Goal: Task Accomplishment & Management: Manage account settings

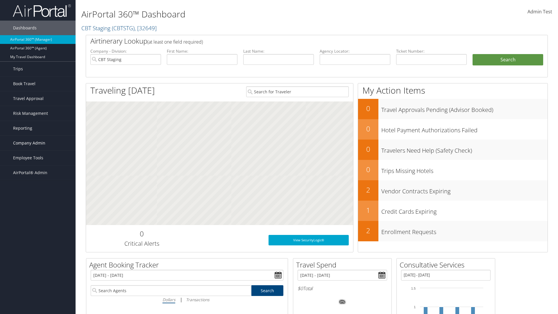
click at [38, 143] on span "Company Admin" at bounding box center [29, 143] width 32 height 15
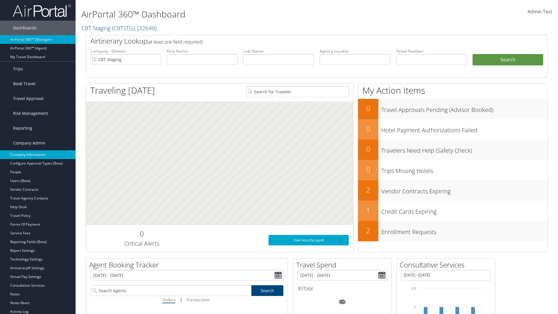
click at [38, 155] on link "Company Information" at bounding box center [38, 154] width 76 height 9
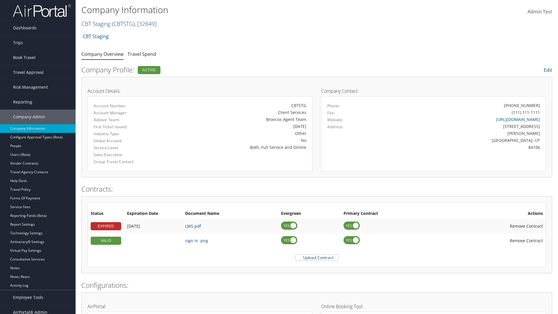
click at [96, 24] on link "CBT Staging ( CBTSTG ) , [ 32649 ]" at bounding box center [118, 24] width 75 height 8
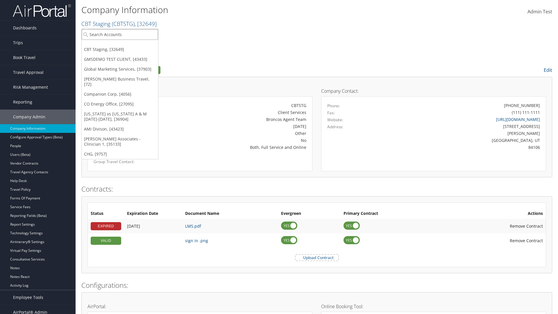
click at [120, 34] on input "search" at bounding box center [120, 34] width 76 height 11
type input "CBTSTG"
click at [120, 45] on div "CBT Staging (CBTSTG), [32649]" at bounding box center [120, 44] width 83 height 5
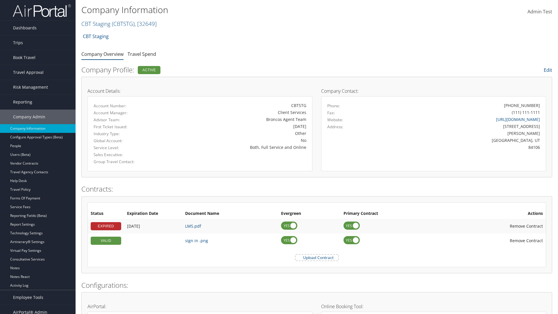
scroll to position [270, 0]
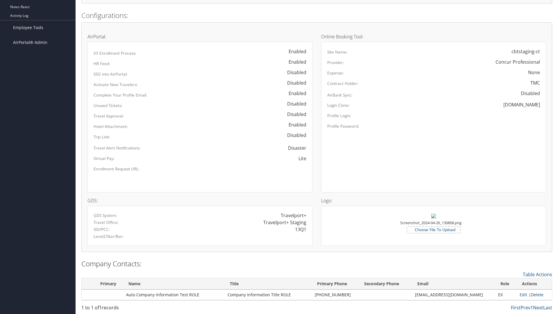
click at [535, 295] on link "Delete" at bounding box center [537, 295] width 13 height 6
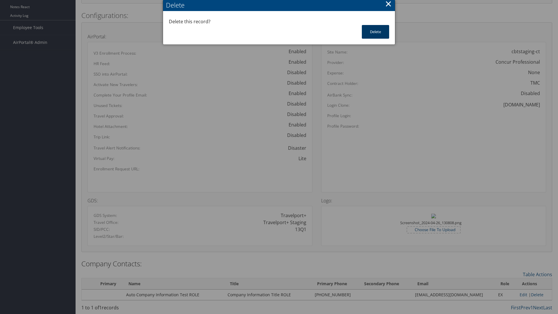
click at [376, 32] on button "Delete" at bounding box center [375, 32] width 27 height 14
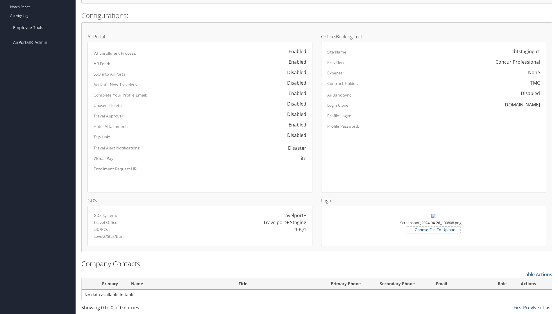
click at [538, 274] on link "Table Actions" at bounding box center [537, 274] width 29 height 6
click at [514, 283] on link "New Contact" at bounding box center [514, 284] width 76 height 10
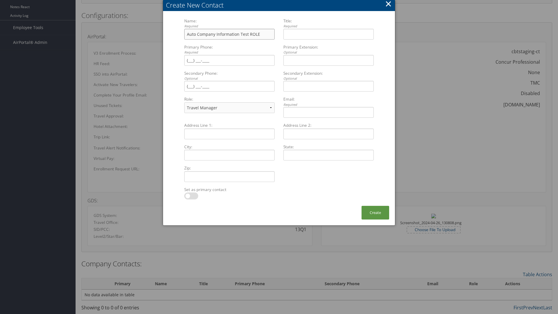
type input "Auto Company Information Test ROLE"
type input "Company Information Title ROLE"
type input "[PHONE_NUMBER]"
select select "EX"
type input "[PHONE_NUMBER]"
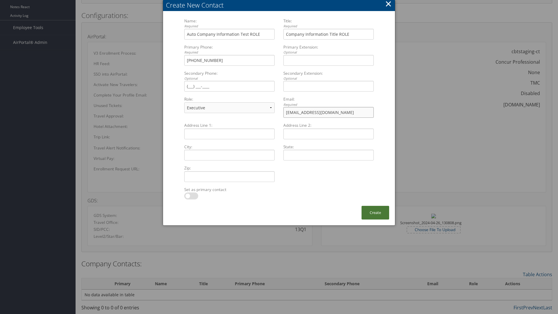
type input "[EMAIL_ADDRESS][DOMAIN_NAME]"
click at [375, 213] on button "Create" at bounding box center [376, 213] width 28 height 14
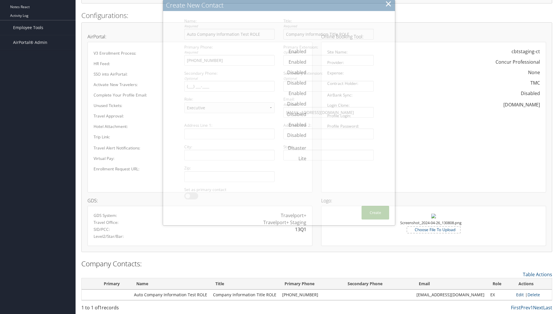
click at [517, 295] on link "Edit" at bounding box center [520, 295] width 8 height 6
